Goal: Information Seeking & Learning: Learn about a topic

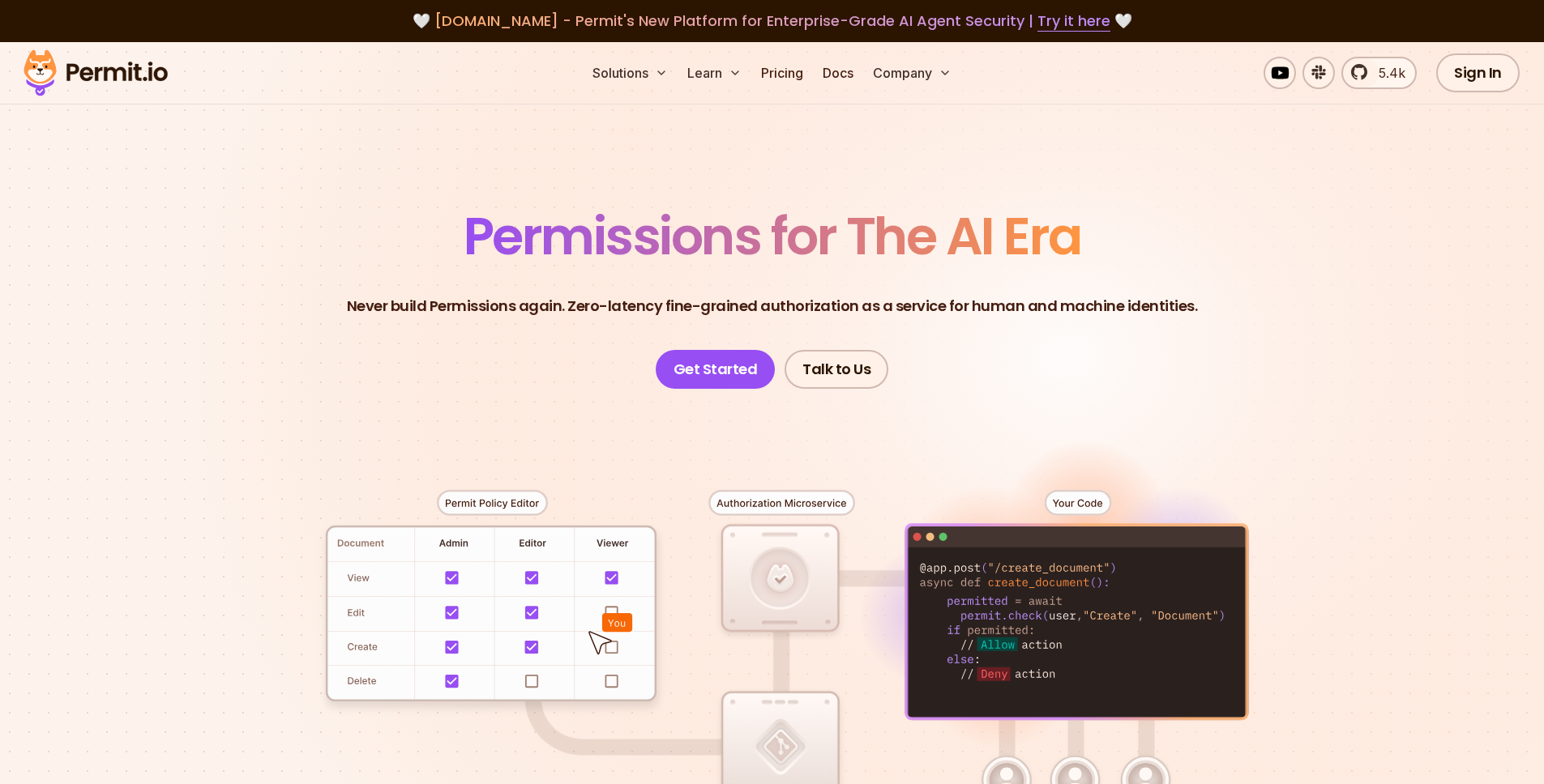
click at [549, 247] on span "Permissions for The AI Era" at bounding box center [772, 236] width 618 height 72
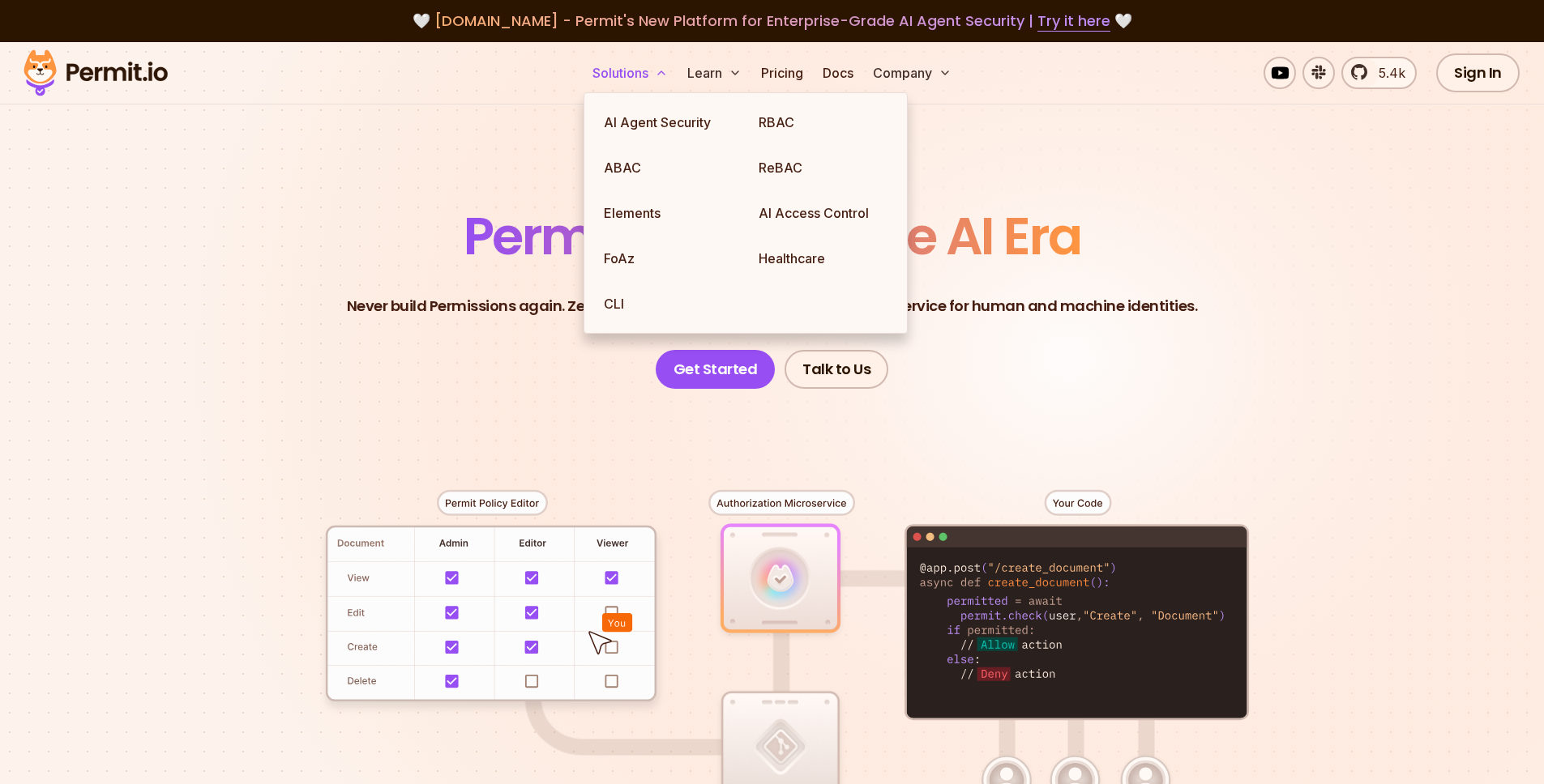
click at [648, 82] on button "Solutions" at bounding box center [630, 73] width 88 height 32
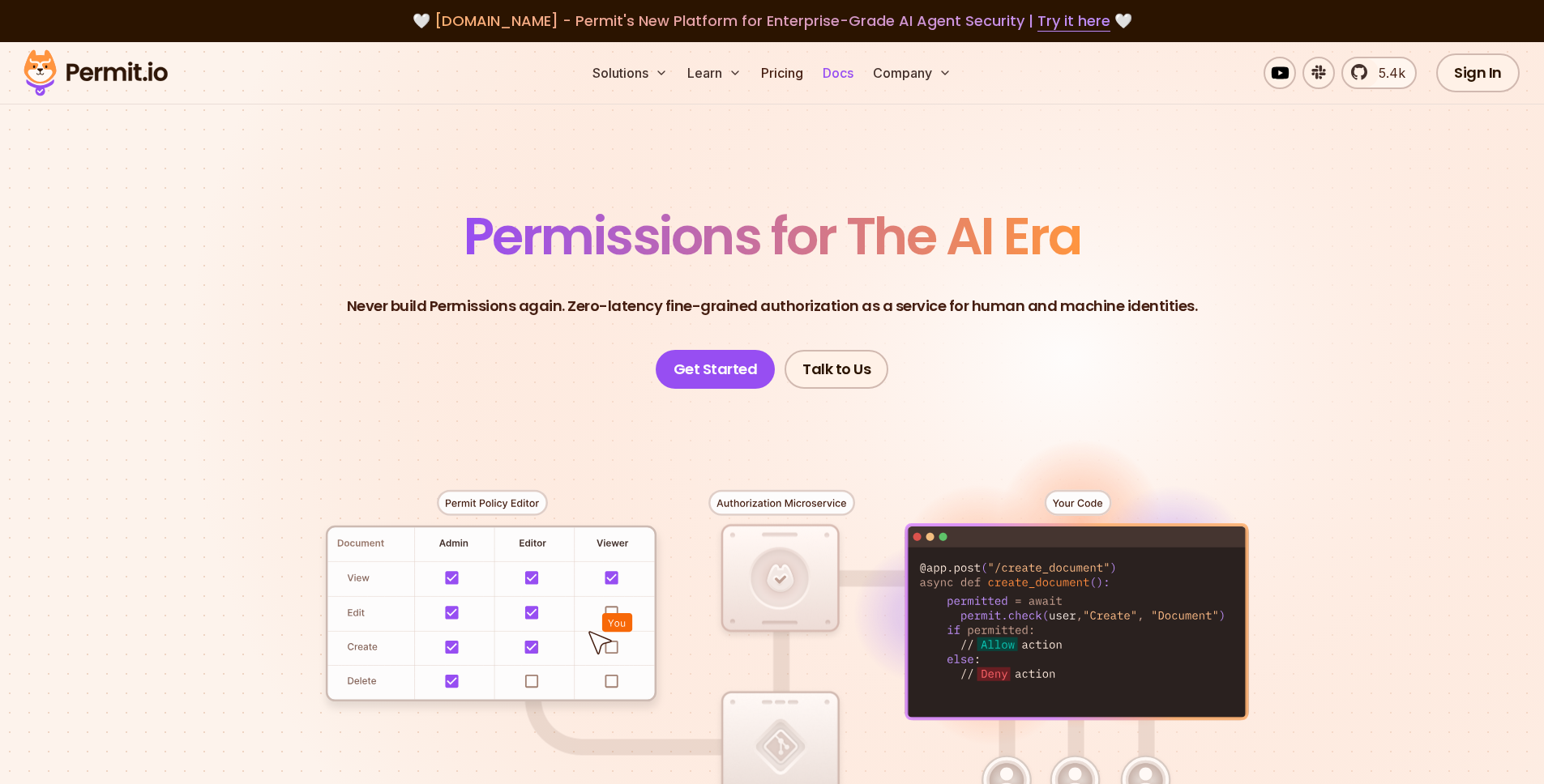
click at [851, 76] on link "Docs" at bounding box center [838, 73] width 44 height 32
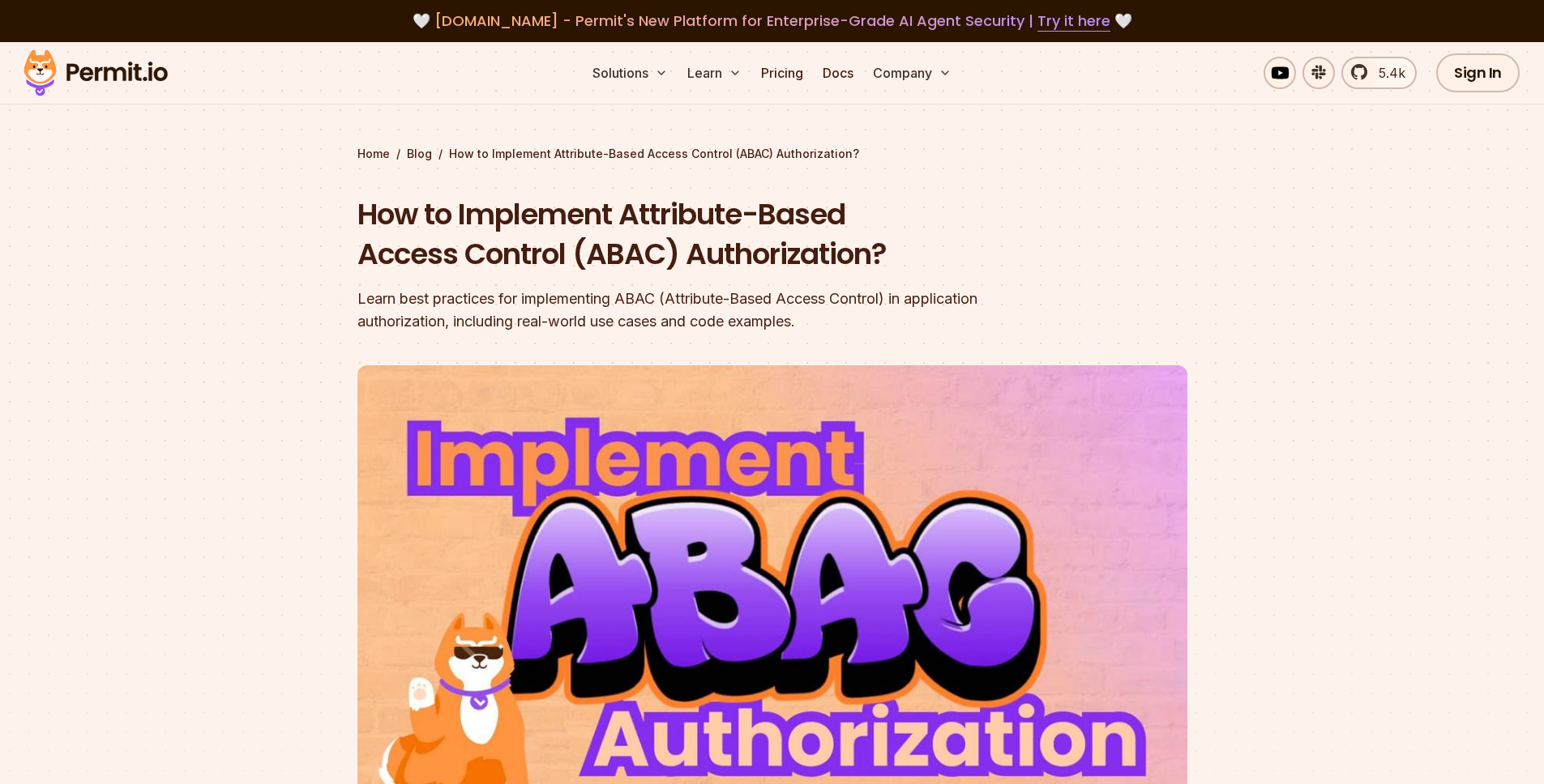
click at [546, 303] on div "Learn best practices for implementing ABAC (Attribute-Based Access Control) in …" at bounding box center [668, 310] width 622 height 45
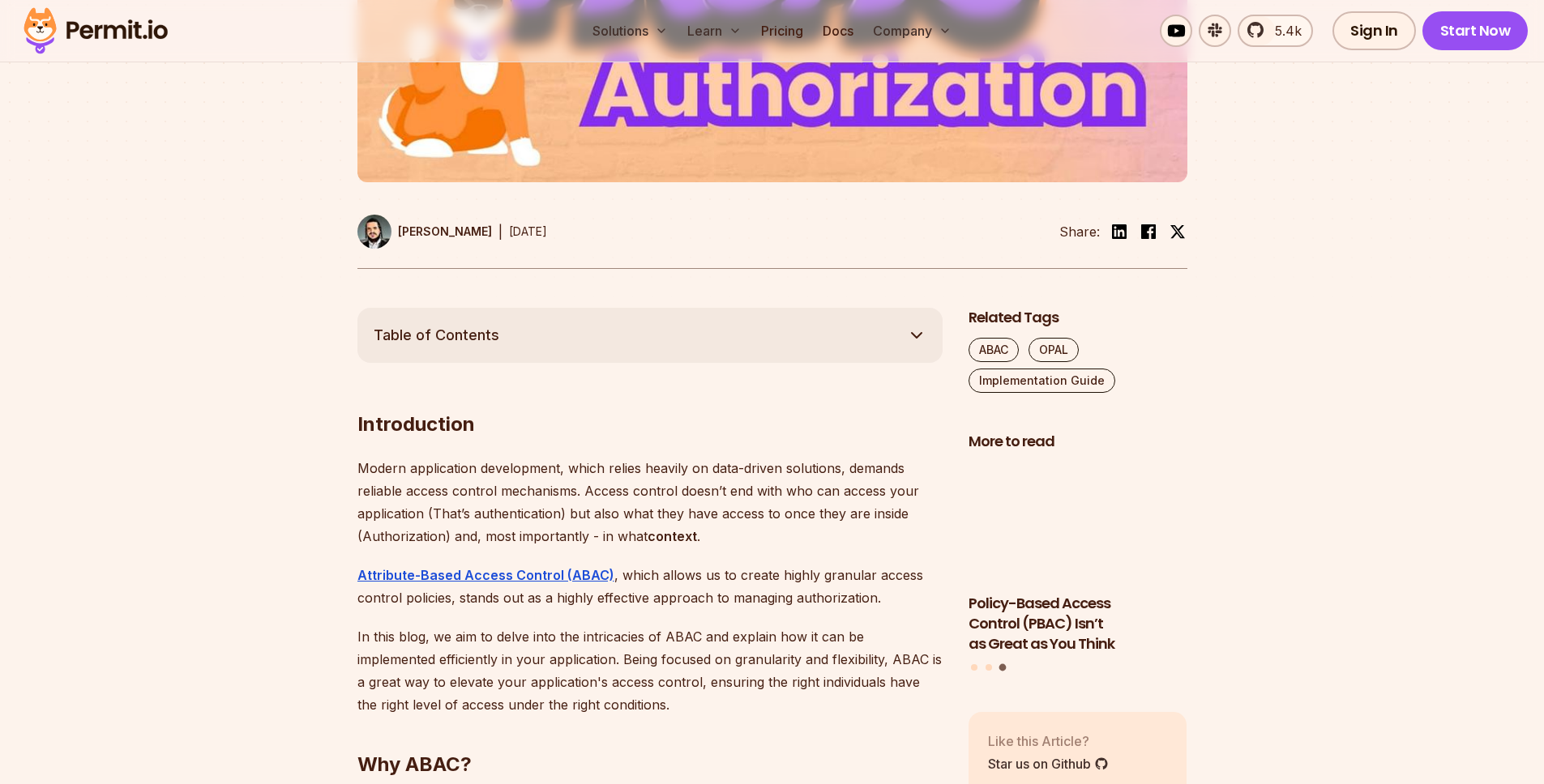
scroll to position [534, 0]
